Goal: Communication & Community: Ask a question

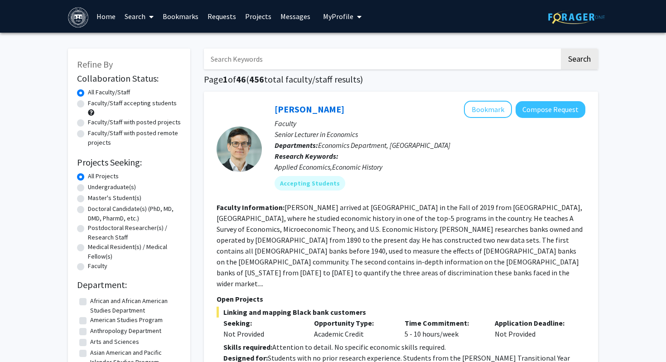
click at [116, 185] on label "Undergraduate(s)" at bounding box center [112, 187] width 48 height 10
click at [94, 185] on input "Undergraduate(s)" at bounding box center [91, 185] width 6 height 6
radio input "true"
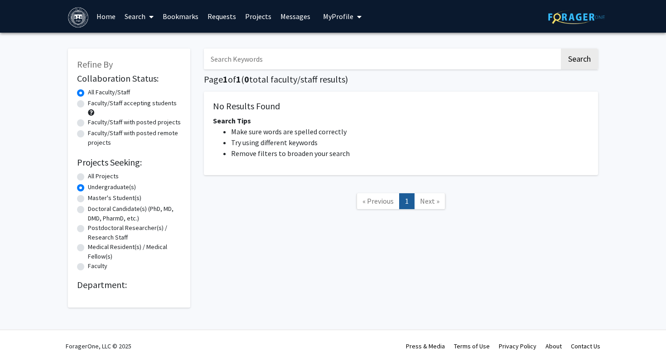
click at [196, 106] on div "Refine By Collaboration Status: Collaboration Status All Faculty/Staff Collabor…" at bounding box center [129, 173] width 136 height 268
click at [159, 103] on label "Faculty/Staff accepting students" at bounding box center [132, 103] width 89 height 10
click at [94, 103] on input "Faculty/Staff accepting students" at bounding box center [91, 101] width 6 height 6
radio input "true"
click at [116, 91] on label "All Faculty/Staff" at bounding box center [109, 92] width 42 height 10
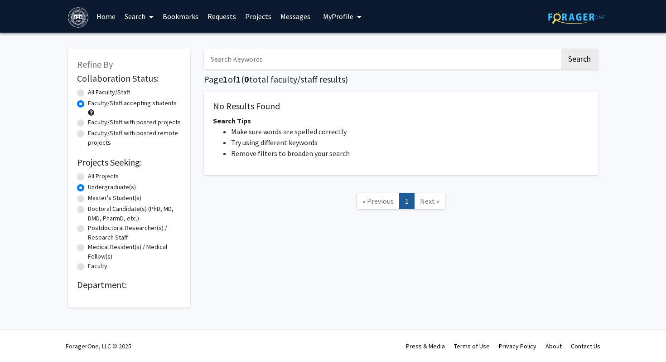
click at [94, 91] on input "All Faculty/Staff" at bounding box center [91, 90] width 6 height 6
radio input "true"
click at [88, 176] on label "All Projects" at bounding box center [103, 176] width 31 height 10
click at [88, 176] on input "All Projects" at bounding box center [91, 174] width 6 height 6
radio input "true"
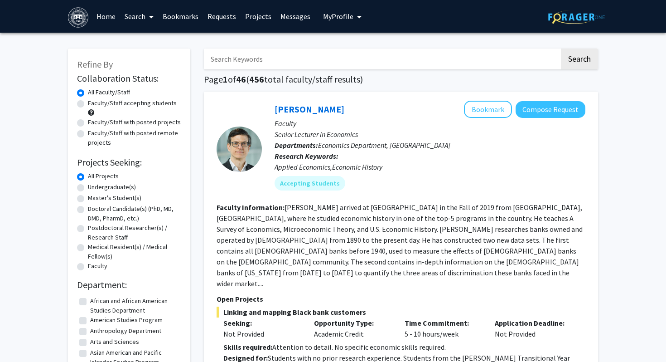
click at [92, 188] on label "Undergraduate(s)" at bounding box center [112, 187] width 48 height 10
click at [92, 188] on input "Undergraduate(s)" at bounding box center [91, 185] width 6 height 6
radio input "true"
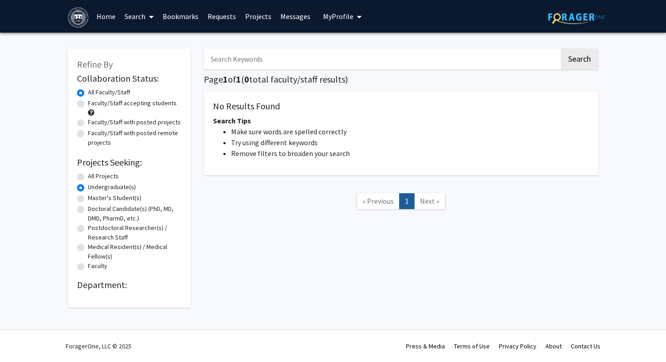
click at [88, 177] on label "All Projects" at bounding box center [103, 176] width 31 height 10
click at [88, 177] on input "All Projects" at bounding box center [91, 174] width 6 height 6
radio input "true"
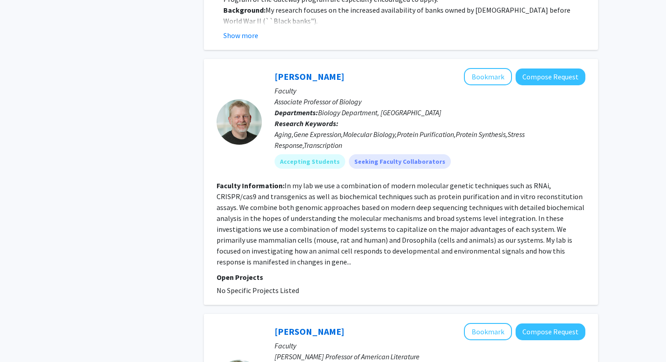
scroll to position [933, 0]
click at [294, 71] on link "[PERSON_NAME]" at bounding box center [310, 76] width 70 height 11
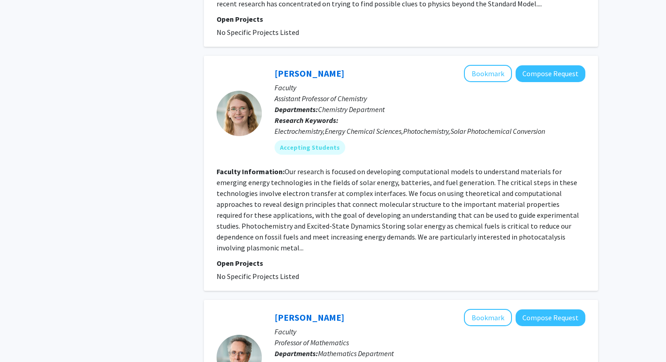
scroll to position [1877, 0]
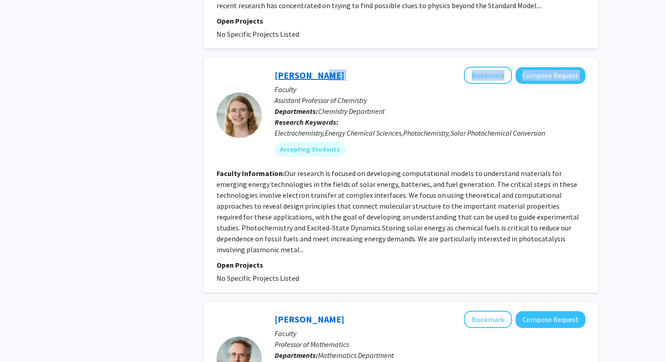
drag, startPoint x: 364, startPoint y: 51, endPoint x: 313, endPoint y: 51, distance: 51.2
click at [313, 67] on div "Rebecca Gieseking Bookmark Compose Request" at bounding box center [430, 75] width 311 height 17
click at [355, 95] on p "Assistant Professor of Chemistry" at bounding box center [430, 100] width 311 height 11
click at [316, 69] on link "[PERSON_NAME]" at bounding box center [310, 74] width 70 height 11
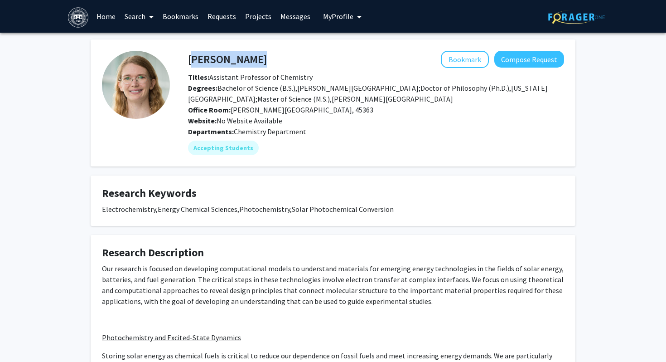
drag, startPoint x: 191, startPoint y: 61, endPoint x: 292, endPoint y: 60, distance: 101.5
click at [292, 60] on div "Rebecca Gieseking Bookmark Compose Request" at bounding box center [376, 59] width 390 height 17
copy h4 "[PERSON_NAME]"
click at [511, 59] on button "Compose Request" at bounding box center [529, 59] width 70 height 17
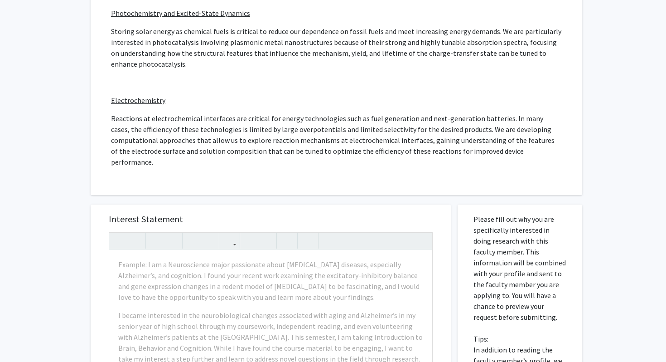
scroll to position [396, 0]
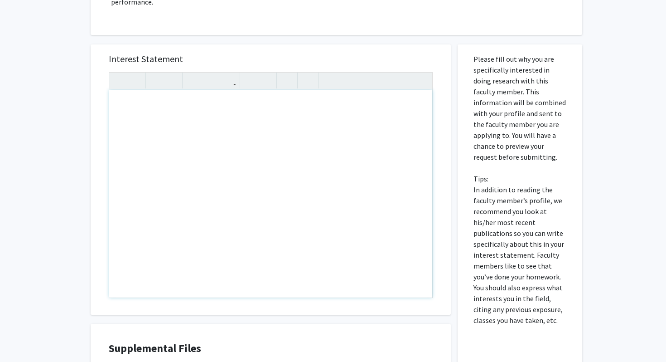
paste div "Note to users with screen readers: Please press Alt+0 or Option+0 to deactivate…"
type textarea "<p>I hope this message finds you well. My name is Dhihita Nishanth, and I am a …"
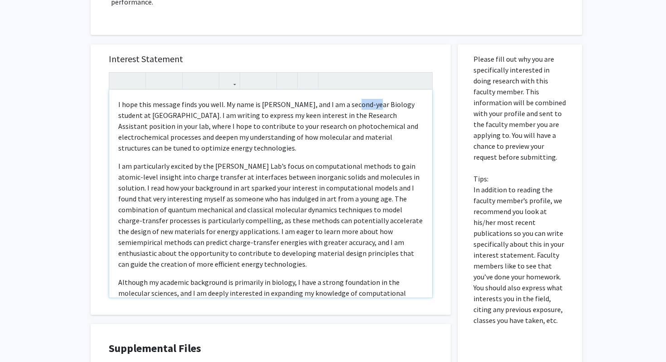
drag, startPoint x: 346, startPoint y: 94, endPoint x: 367, endPoint y: 94, distance: 21.3
click at [367, 99] on p "I hope this message finds you well. My name is Dhihita Nishanth, and I am a sec…" at bounding box center [270, 126] width 305 height 54
click at [93, 115] on div "Interest Statement I hope this message finds you well. My name is Dhihita Nisha…" at bounding box center [271, 179] width 360 height 270
drag, startPoint x: 333, startPoint y: 105, endPoint x: 144, endPoint y: 116, distance: 189.3
click at [144, 116] on p "I hope this message finds you well. My name is Dhihita Nishanth, and I am a thi…" at bounding box center [270, 126] width 305 height 54
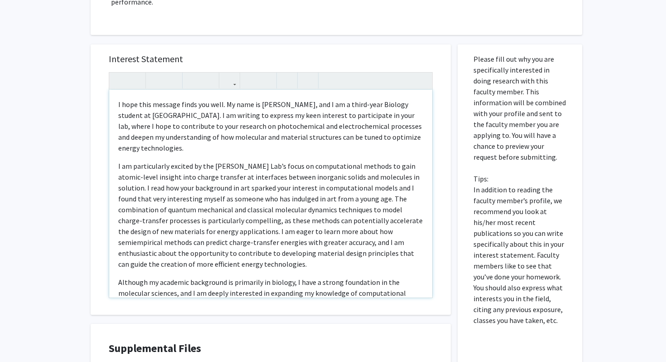
type textarea "<p>I hope this message finds you well. My name is Dhihita Nishanth, and I am a …"
click at [45, 109] on div "All Requests Request for Rebecca Gieseking Request for Rebecca Gieseking Depart…" at bounding box center [333, 58] width 666 height 844
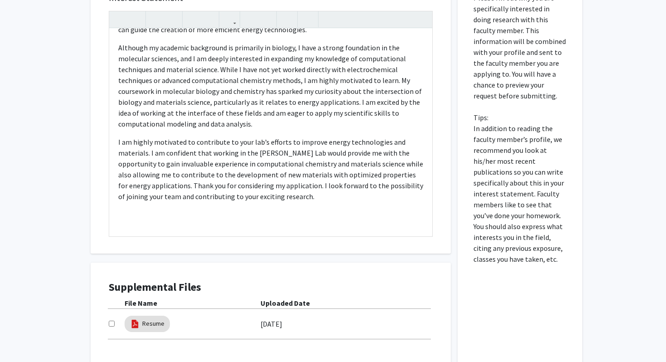
scroll to position [531, 0]
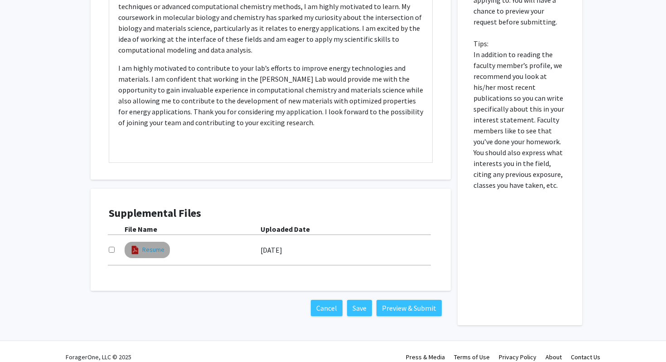
click at [150, 245] on link "Resume" at bounding box center [153, 250] width 22 height 10
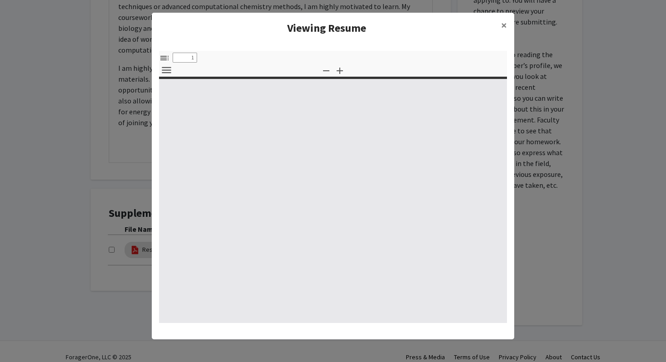
select select "custom"
type input "0"
select select "custom"
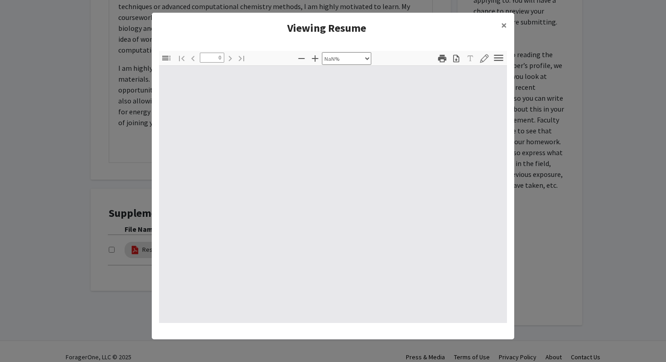
type input "1"
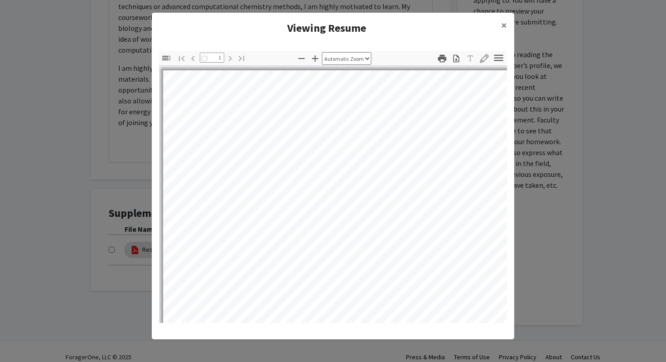
select select "auto"
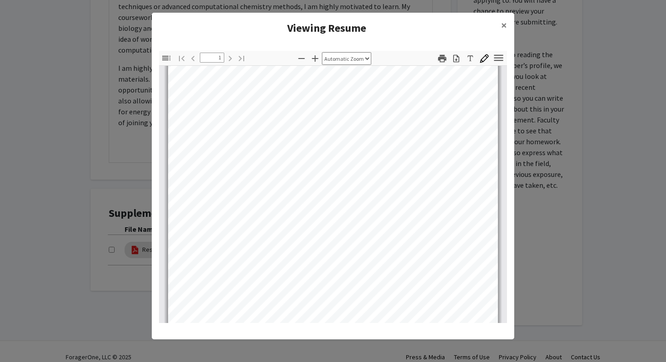
scroll to position [179, 0]
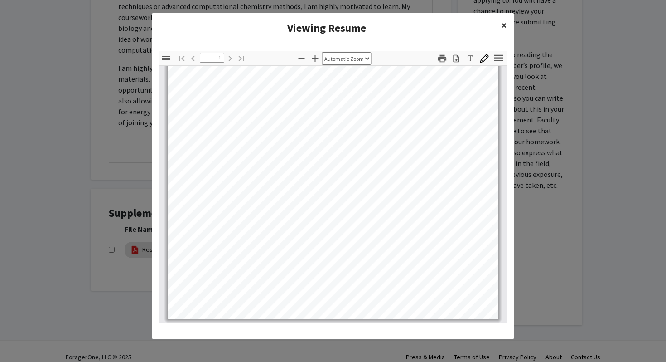
click at [508, 24] on button "×" at bounding box center [504, 25] width 20 height 25
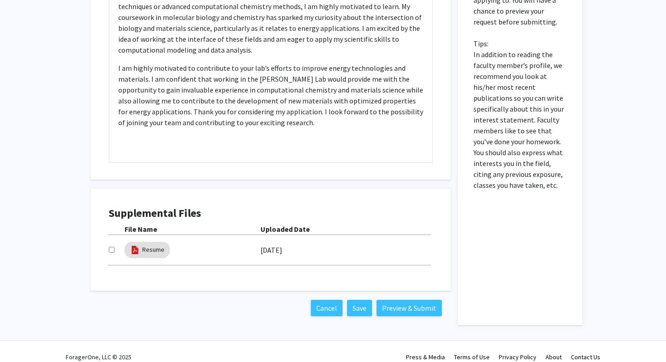
click at [110, 246] on input "checkbox" at bounding box center [112, 249] width 6 height 6
checkbox input "true"
click at [147, 245] on link "Resume" at bounding box center [153, 250] width 22 height 10
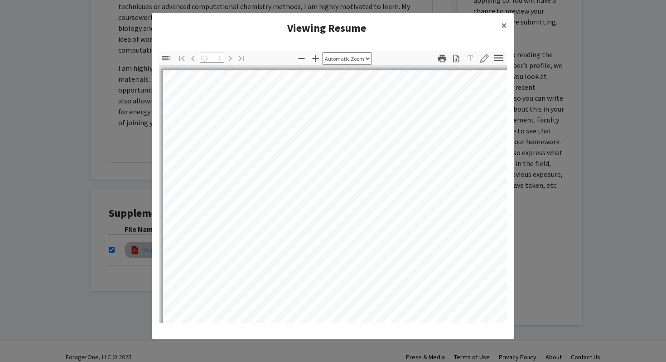
select select "auto"
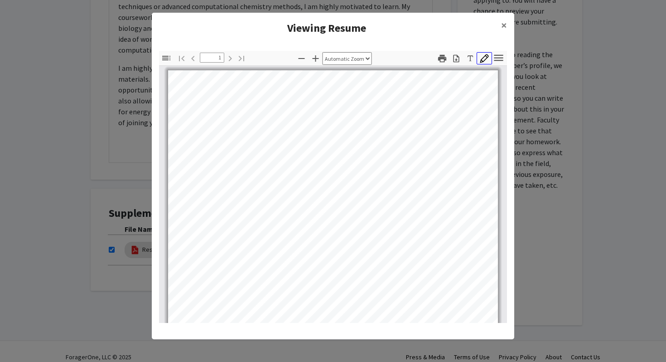
click at [484, 59] on icon "button" at bounding box center [484, 58] width 9 height 9
click at [495, 58] on icon "button" at bounding box center [498, 57] width 9 height 6
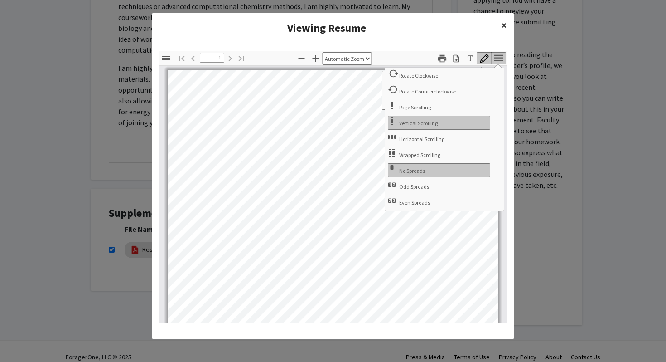
click at [505, 25] on span "×" at bounding box center [504, 25] width 6 height 14
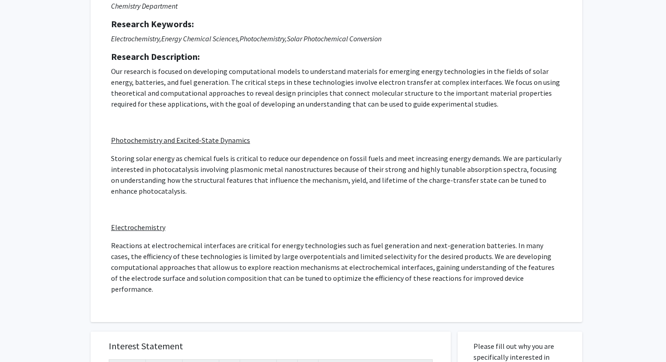
scroll to position [346, 0]
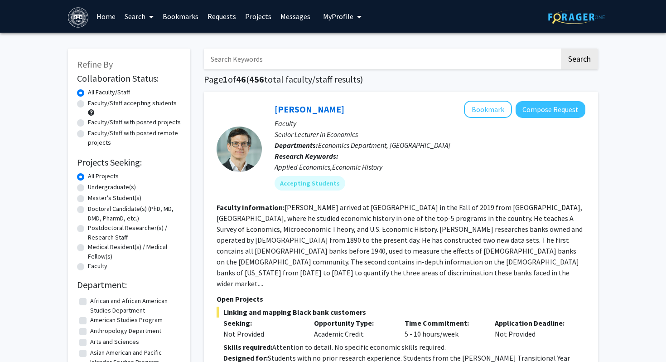
click at [561, 26] on link at bounding box center [576, 16] width 57 height 32
click at [335, 18] on span "My Profile" at bounding box center [338, 16] width 30 height 9
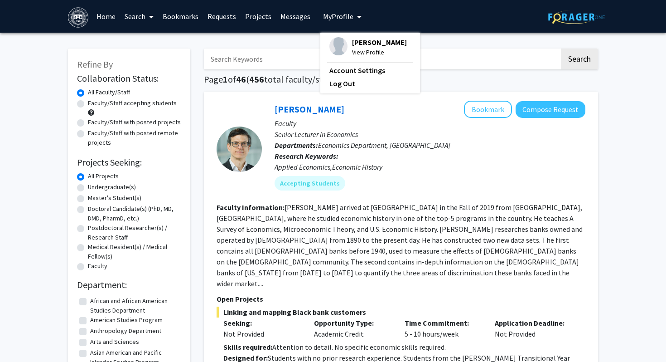
click at [335, 48] on img at bounding box center [338, 46] width 18 height 18
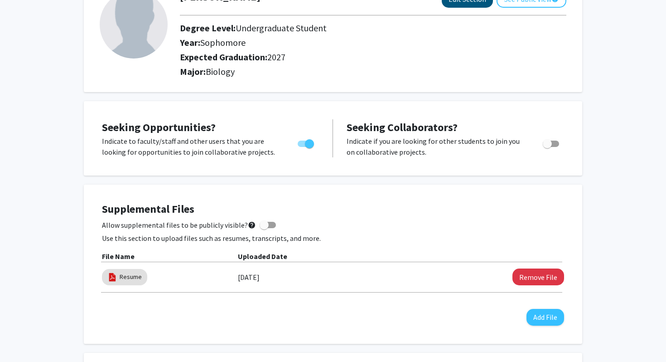
scroll to position [204, 0]
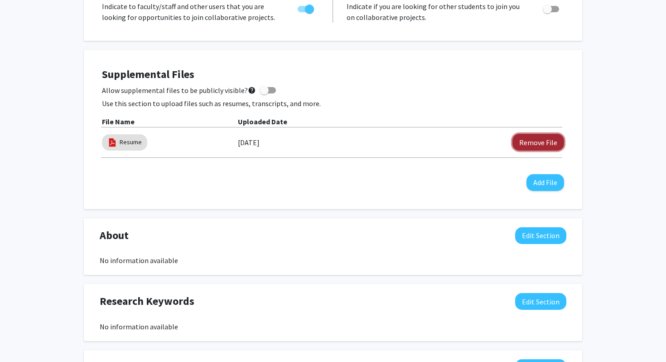
click at [526, 140] on button "Remove File" at bounding box center [538, 142] width 52 height 17
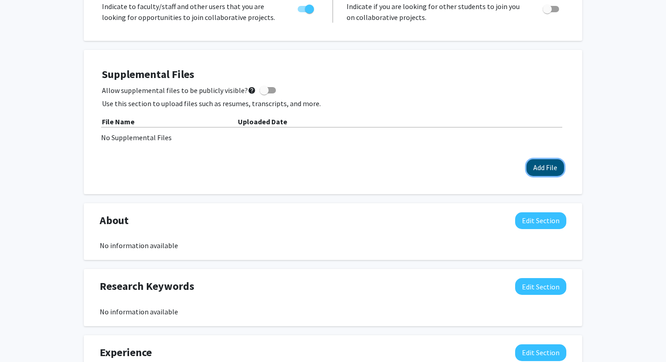
click at [534, 167] on button "Add File" at bounding box center [546, 167] width 38 height 17
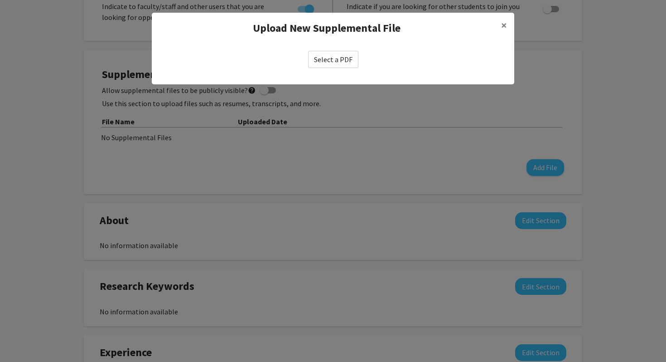
click at [334, 62] on label "Select a PDF" at bounding box center [333, 59] width 50 height 17
click at [0, 0] on input "Select a PDF" at bounding box center [0, 0] width 0 height 0
select select "custom"
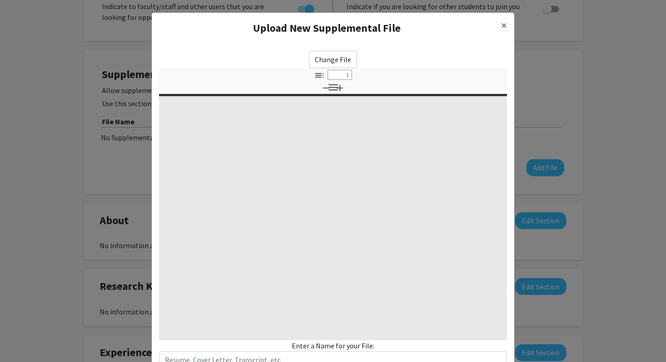
type input "0"
select select "custom"
type input "1"
select select "auto"
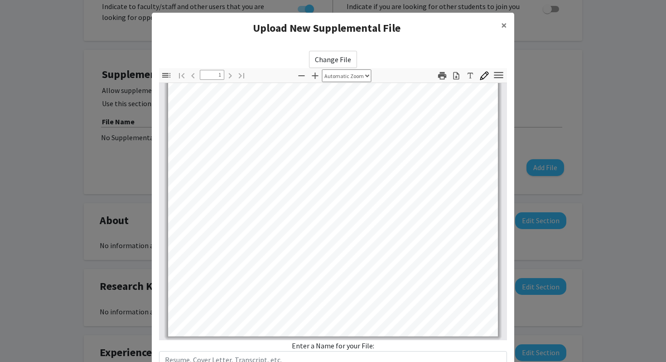
scroll to position [68, 0]
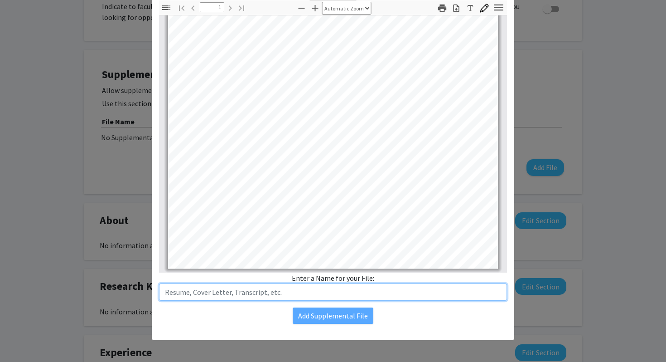
click at [283, 293] on input "text" at bounding box center [333, 291] width 348 height 17
type input "Resume"
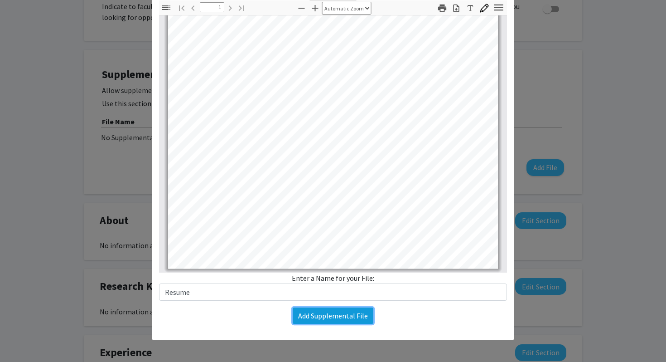
click at [307, 318] on button "Add Supplemental File" at bounding box center [333, 315] width 81 height 16
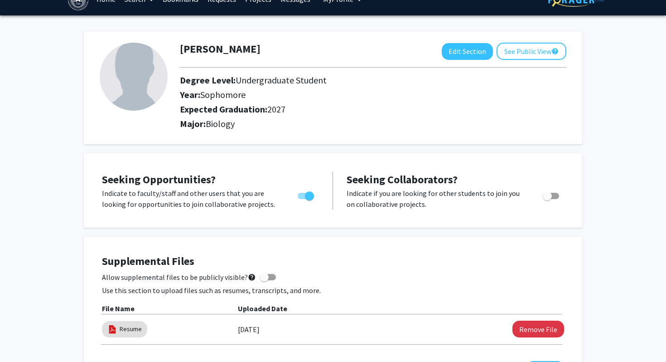
scroll to position [0, 0]
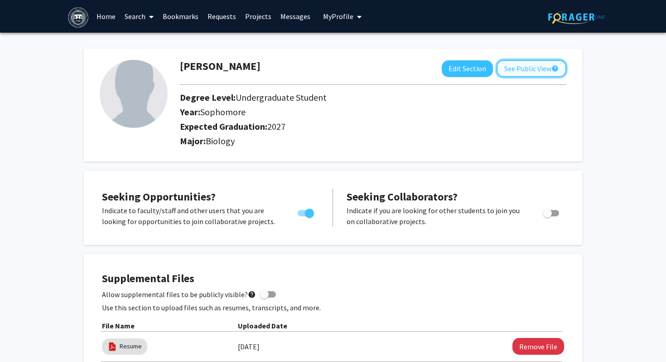
click at [560, 67] on button "See Public View help" at bounding box center [532, 68] width 70 height 17
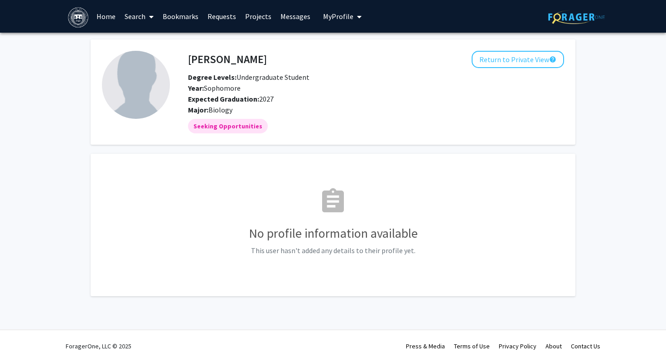
click at [592, 141] on div "[PERSON_NAME] Return to Private View help Degree Levels: Undergraduate Student …" at bounding box center [333, 179] width 666 height 293
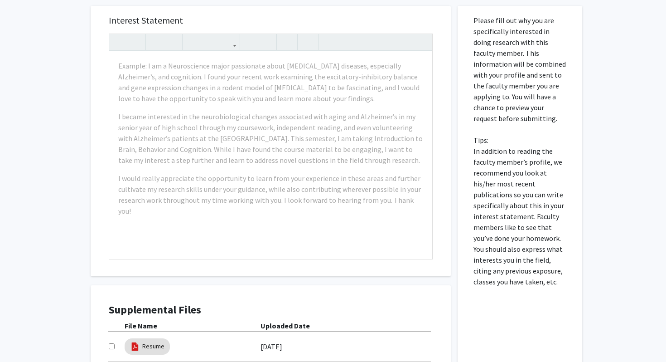
scroll to position [405, 0]
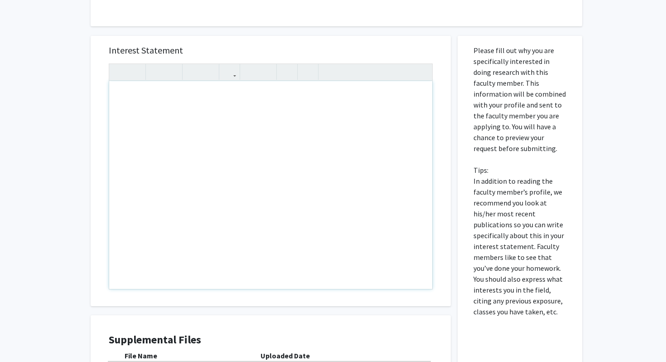
paste div "Note to users with screen readers: Please press Alt+0 or Option+0 to deactivate…"
type textarea "<l>I dolo sita consect adipi eli sedd. Ei temp in Utlabor Etdolore, mag A en a …"
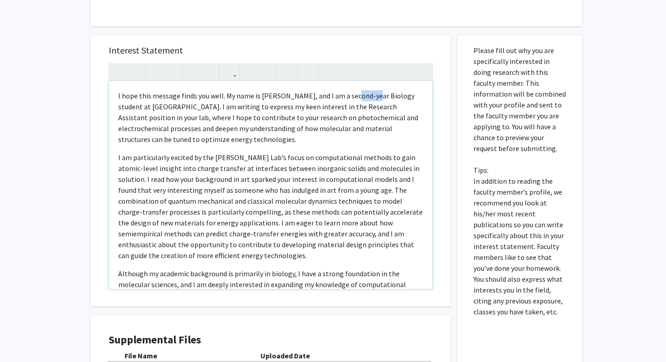
drag, startPoint x: 367, startPoint y: 86, endPoint x: 346, endPoint y: 86, distance: 21.3
click at [346, 90] on p "I hope this message finds you well. My name is [PERSON_NAME], and I am a second…" at bounding box center [270, 117] width 305 height 54
type textarea "<l>I dolo sita consect adipi eli sedd. Ei temp in Utlabor Etdolore, mag A en a …"
click at [72, 130] on div "All Requests Request for [PERSON_NAME] Request for [PERSON_NAME] Departments: C…" at bounding box center [333, 50] width 666 height 844
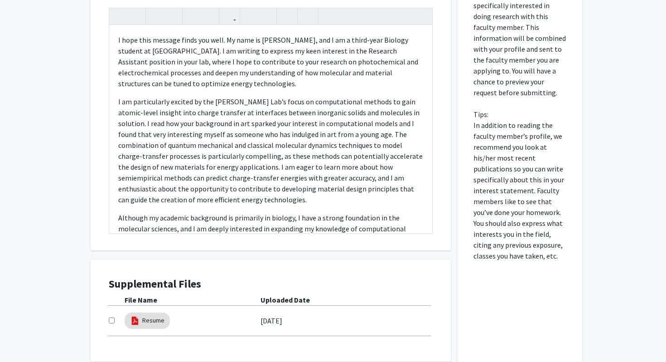
scroll to position [531, 0]
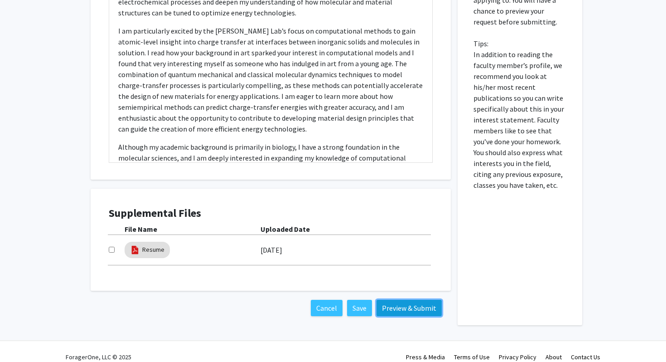
click at [400, 299] on button "Preview & Submit" at bounding box center [409, 307] width 65 height 16
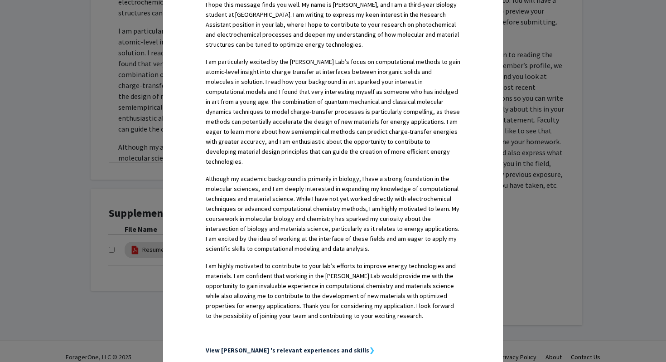
scroll to position [380, 0]
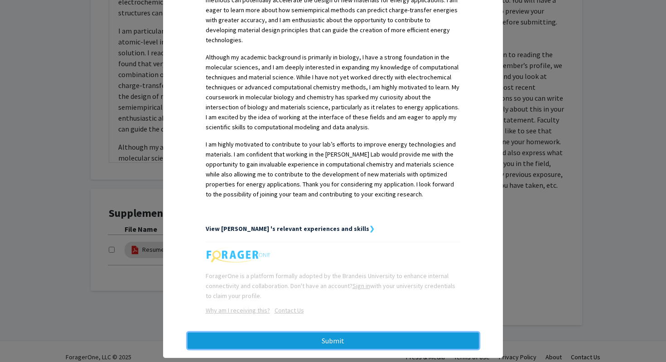
click at [388, 332] on button "Submit" at bounding box center [333, 340] width 291 height 16
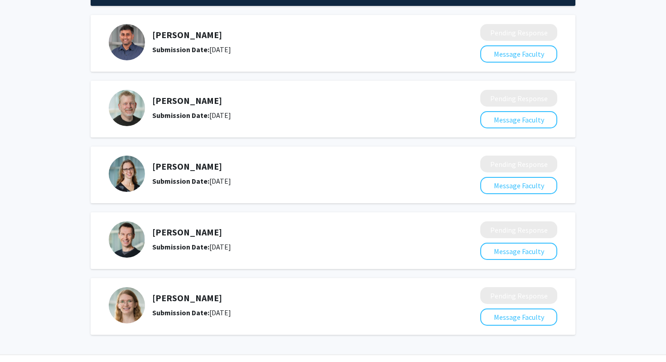
scroll to position [90, 0]
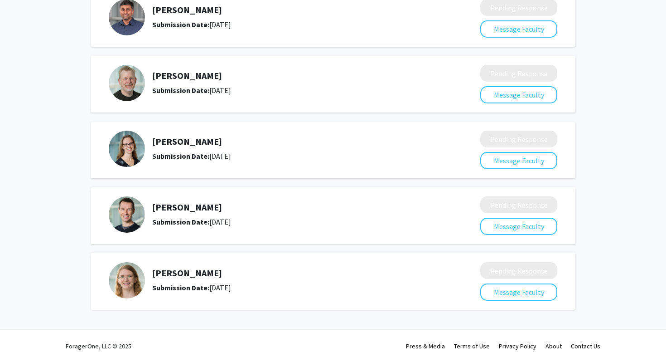
click at [164, 142] on h5 "Maria Miara" at bounding box center [292, 141] width 280 height 11
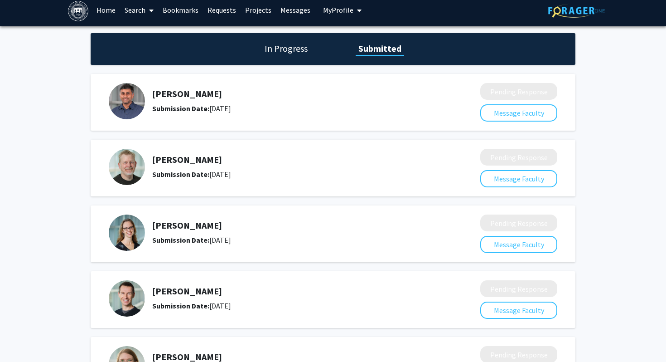
scroll to position [0, 0]
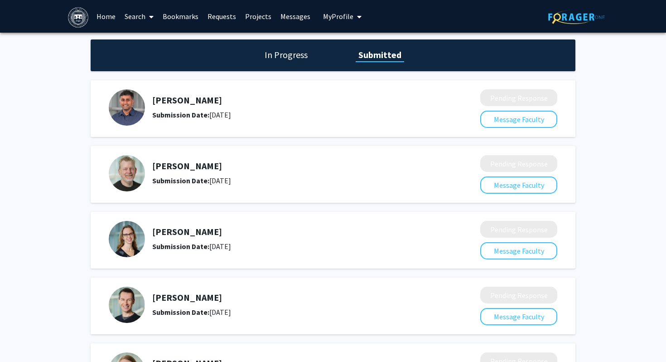
click at [79, 16] on img at bounding box center [78, 17] width 20 height 20
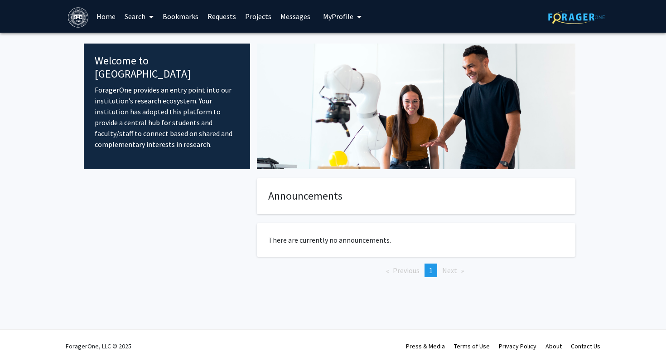
click at [105, 16] on link "Home" at bounding box center [106, 16] width 28 height 32
click at [260, 15] on link "Projects" at bounding box center [258, 16] width 35 height 32
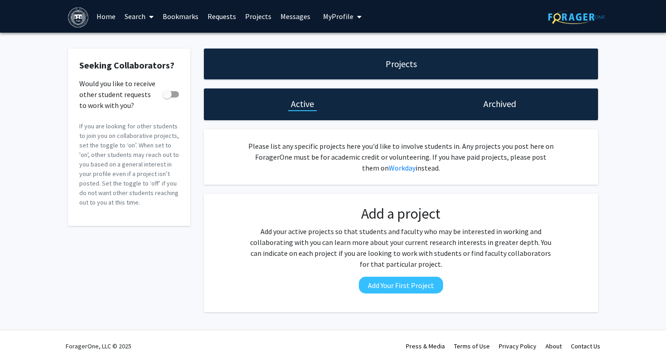
click at [219, 16] on link "Requests" at bounding box center [222, 16] width 38 height 32
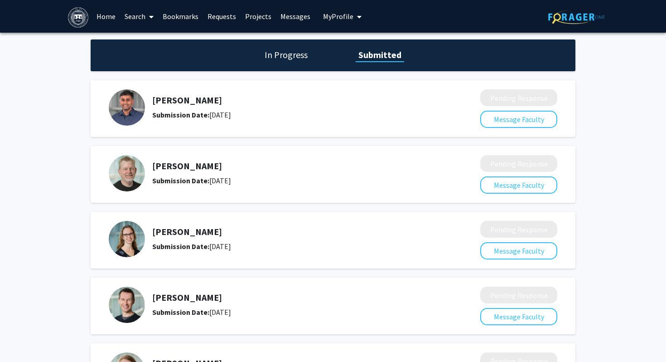
click at [180, 18] on link "Bookmarks" at bounding box center [180, 16] width 45 height 32
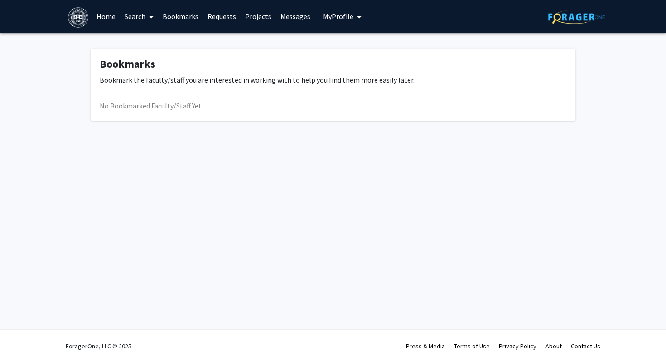
click at [251, 19] on link "Projects" at bounding box center [258, 16] width 35 height 32
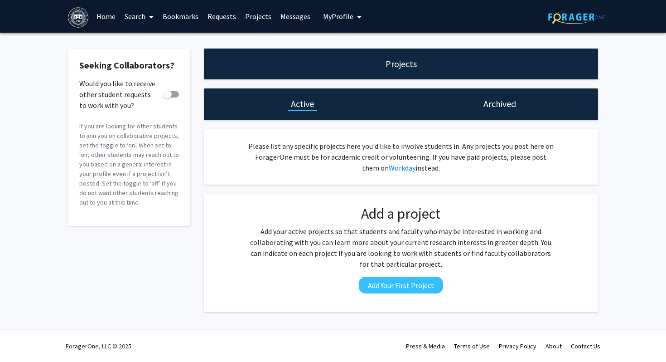
click at [500, 102] on h1 "Archived" at bounding box center [499, 103] width 33 height 13
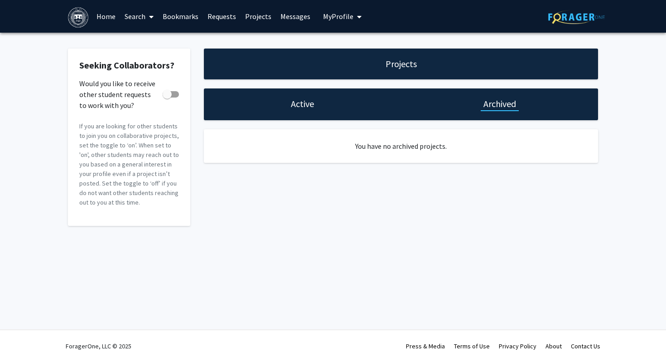
click at [227, 14] on link "Requests" at bounding box center [222, 16] width 38 height 32
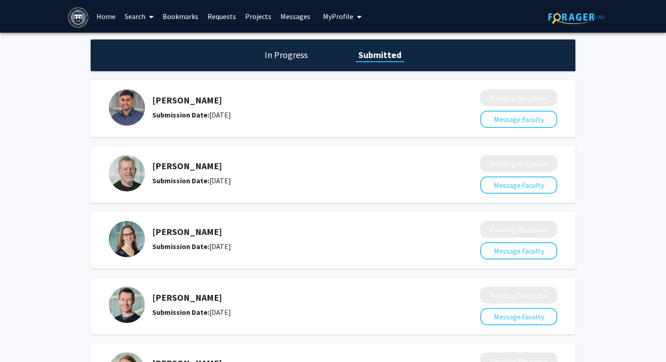
click at [282, 67] on div "In Progress Submitted" at bounding box center [333, 55] width 485 height 32
click at [285, 60] on h1 "In Progress" at bounding box center [286, 54] width 48 height 13
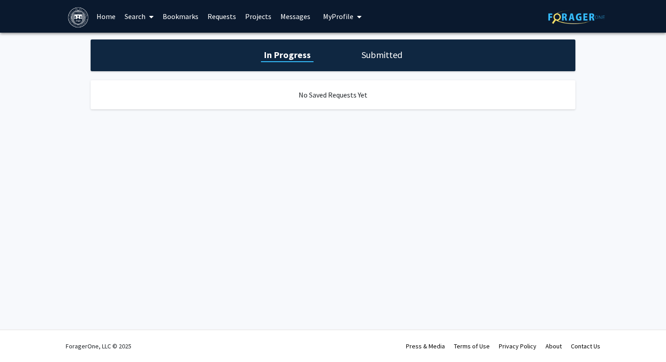
click at [386, 64] on div "In Progress Submitted" at bounding box center [333, 55] width 485 height 32
click at [386, 58] on h1 "Submitted" at bounding box center [382, 54] width 46 height 13
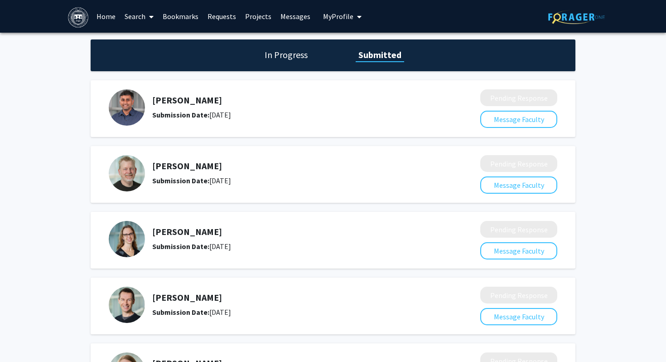
click at [290, 20] on link "Messages" at bounding box center [295, 16] width 39 height 32
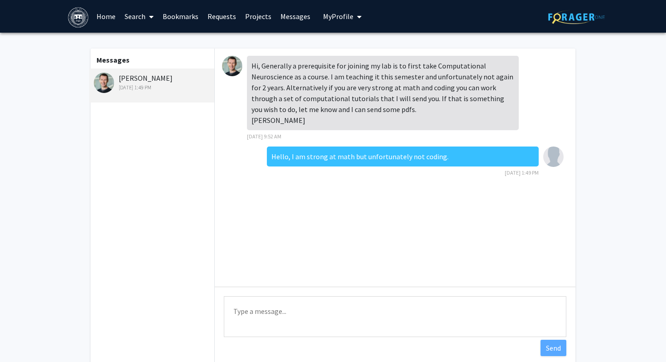
click at [612, 90] on fg-messaging "Messages Paul Miller Feb 7, 2025 1:49 PM Hi, Generally a prerequisite for joini…" at bounding box center [333, 209] width 666 height 353
click at [104, 19] on link "Home" at bounding box center [106, 16] width 28 height 32
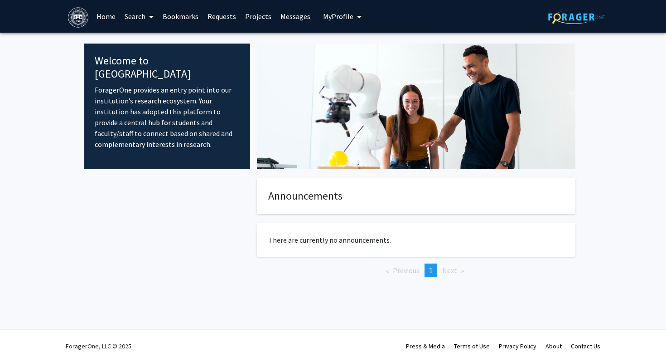
click at [141, 23] on link "Search" at bounding box center [139, 16] width 38 height 32
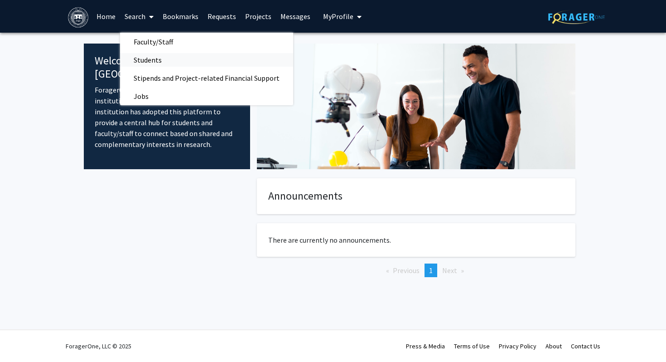
click at [149, 55] on span "Students" at bounding box center [147, 60] width 55 height 18
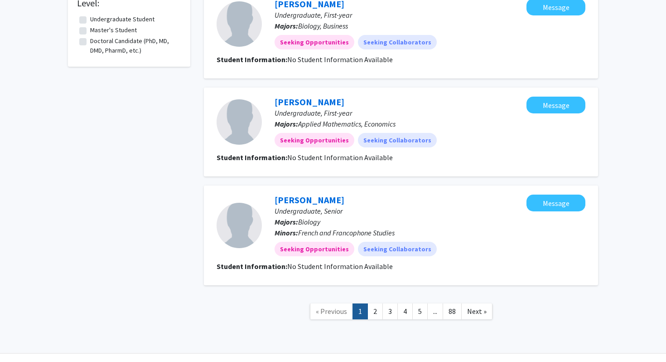
scroll to position [854, 0]
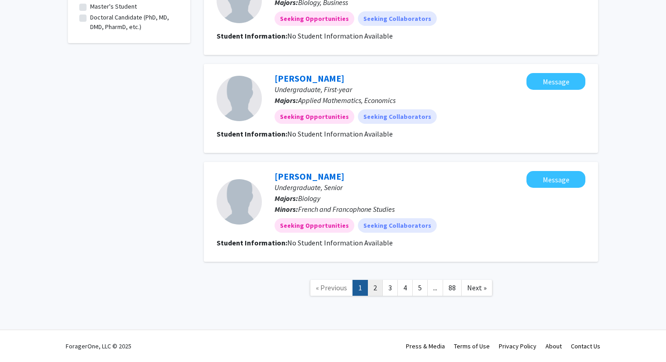
click at [374, 289] on link "2" at bounding box center [374, 288] width 15 height 16
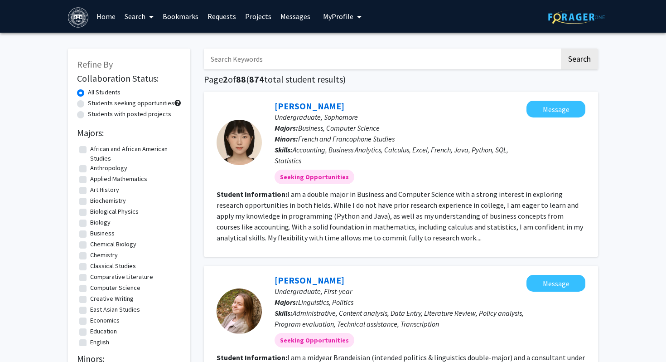
click at [101, 15] on link "Home" at bounding box center [106, 16] width 28 height 32
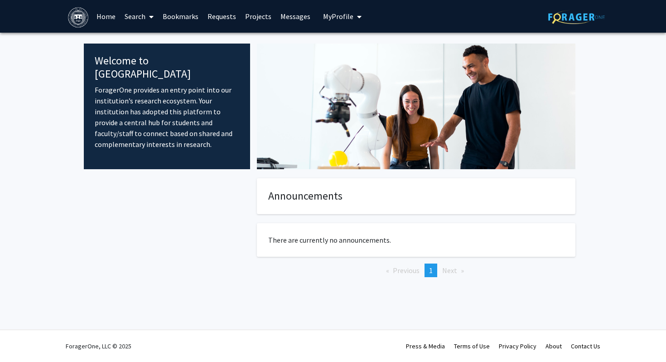
click at [139, 14] on link "Search" at bounding box center [139, 16] width 38 height 32
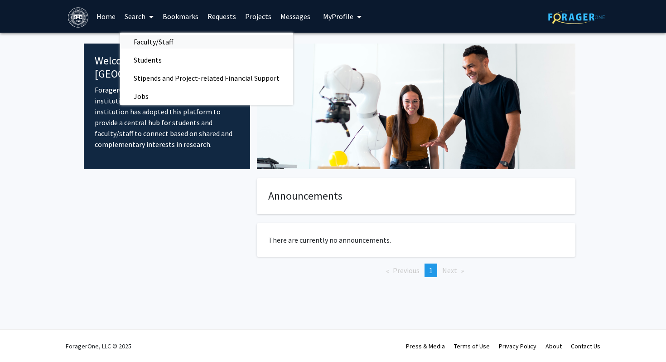
click at [152, 42] on span "Faculty/Staff" at bounding box center [153, 42] width 67 height 18
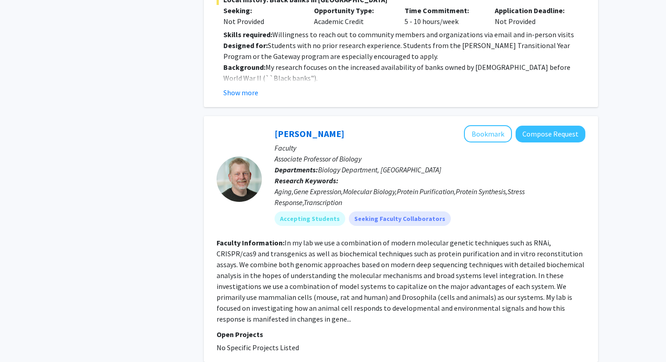
scroll to position [893, 0]
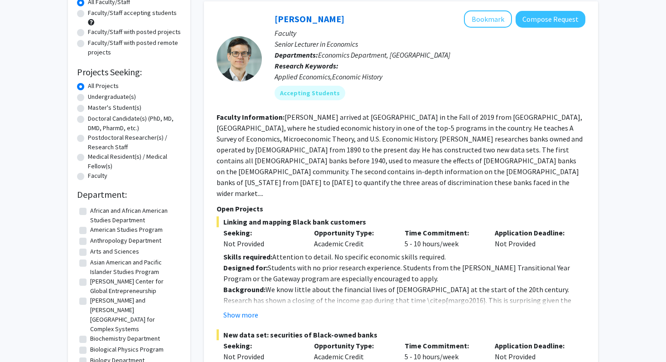
scroll to position [222, 0]
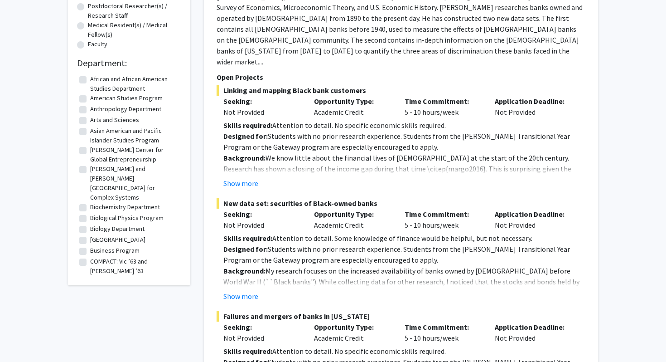
click at [90, 119] on label "Arts and Sciences" at bounding box center [114, 120] width 49 height 10
click at [90, 119] on input "Arts and Sciences" at bounding box center [93, 118] width 6 height 6
checkbox input "true"
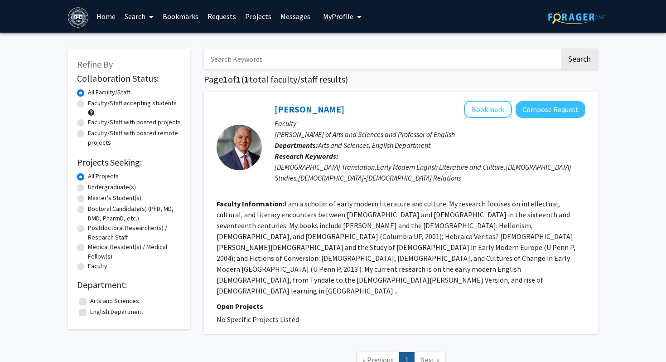
checkbox input "false"
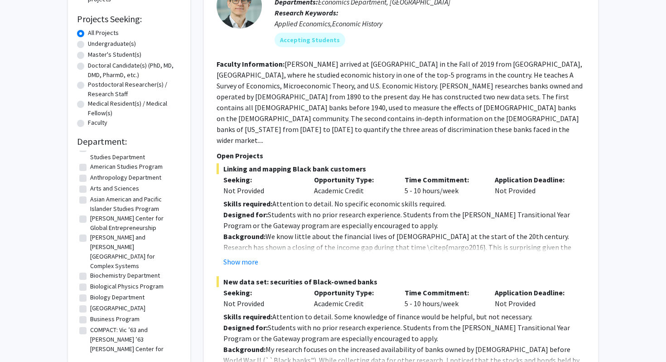
scroll to position [25, 0]
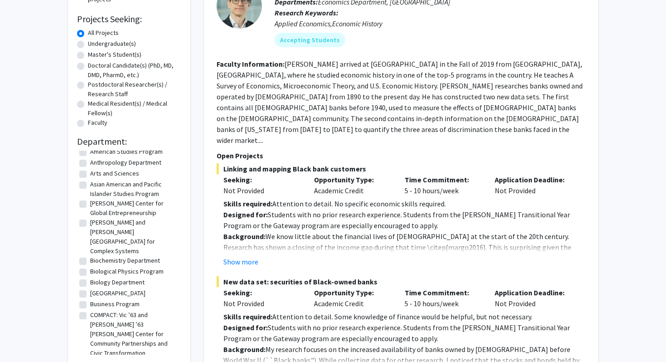
click at [90, 277] on label "Biology Department" at bounding box center [117, 282] width 54 height 10
click at [90, 277] on input "Biology Department" at bounding box center [93, 280] width 6 height 6
checkbox input "true"
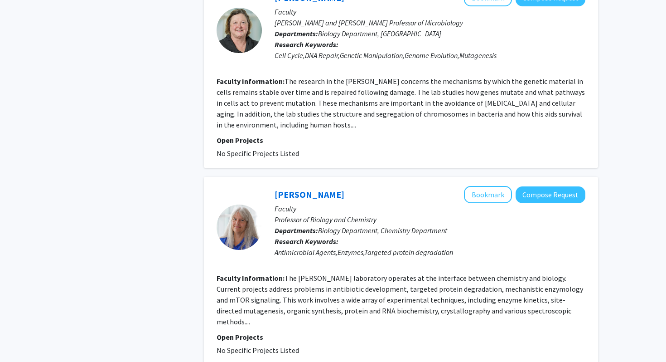
scroll to position [1375, 0]
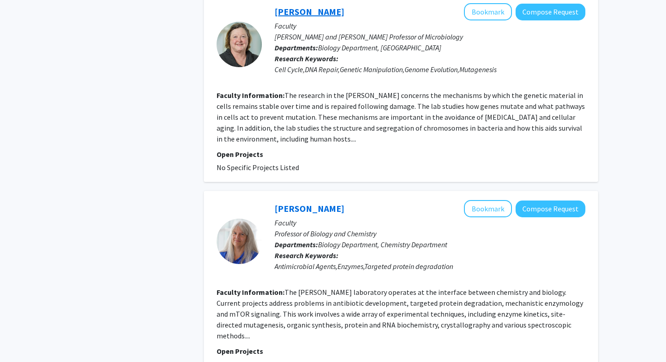
click at [292, 16] on link "Susan Lovett" at bounding box center [310, 11] width 70 height 11
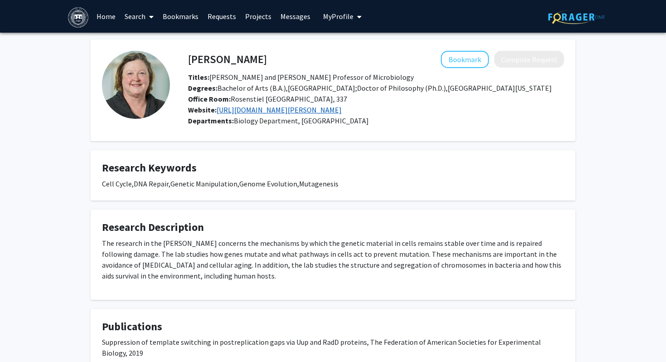
click at [241, 113] on link "http://www.bio.brandeis.edu/faculty/lovett.html" at bounding box center [279, 109] width 125 height 9
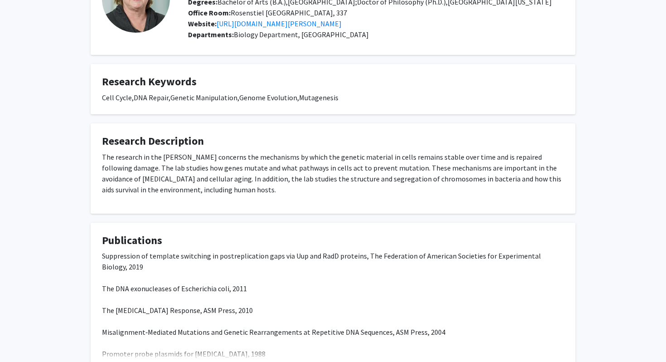
scroll to position [166, 0]
